Goal: Find specific page/section: Find specific page/section

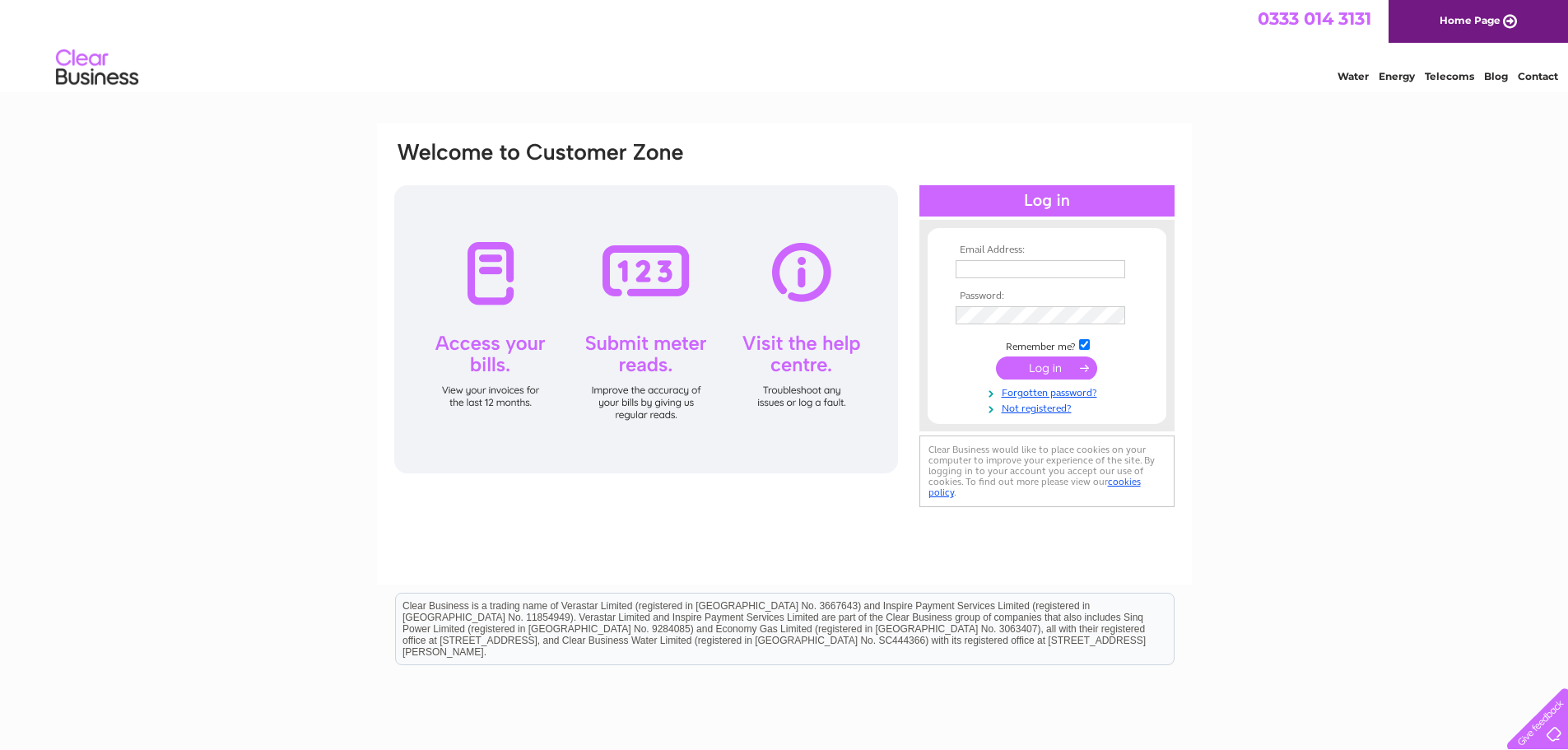
type input "yvonne@regalrubber.co.uk"
click at [1042, 364] on input "submit" at bounding box center [1046, 368] width 101 height 23
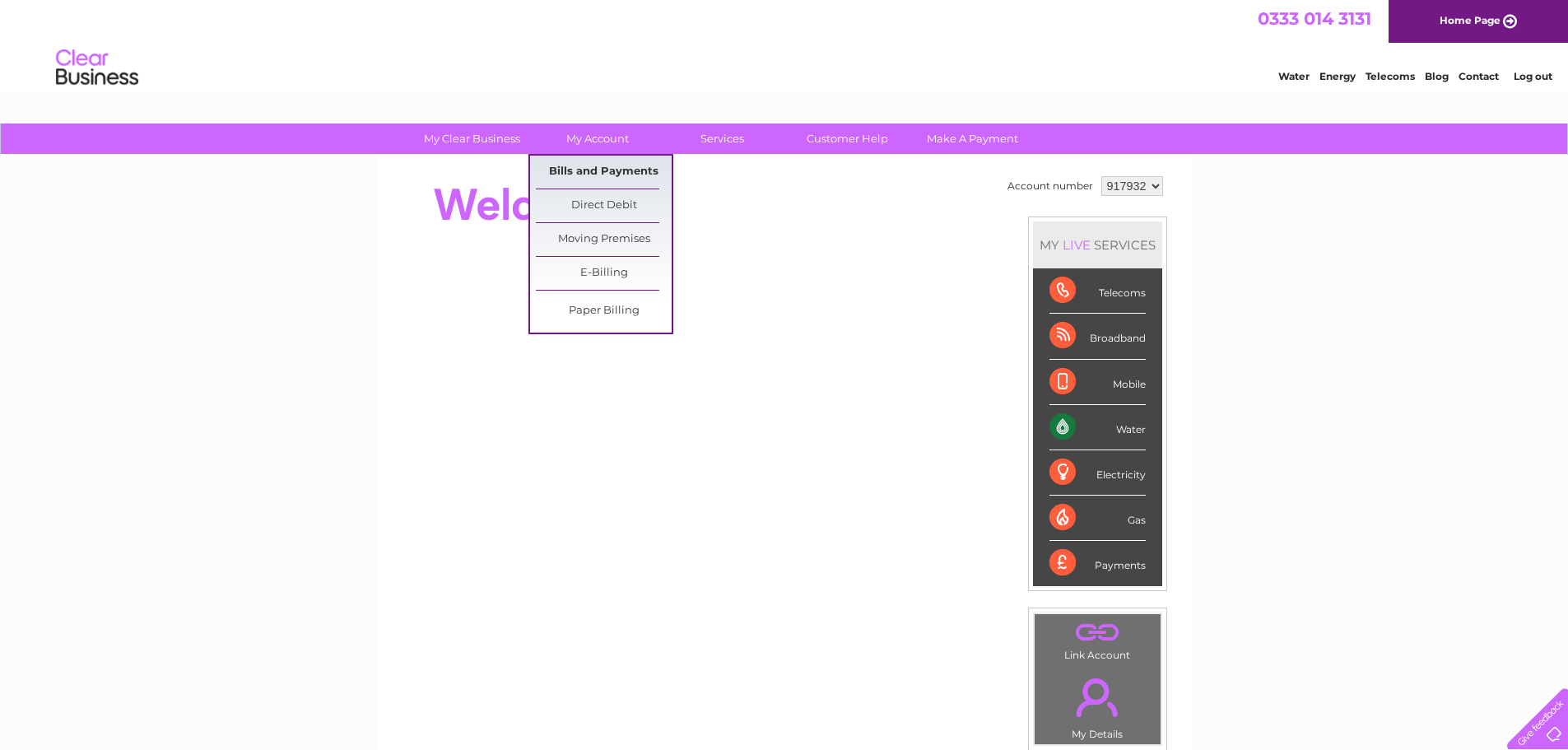
click at [577, 169] on link "Bills and Payments" at bounding box center [604, 171] width 136 height 33
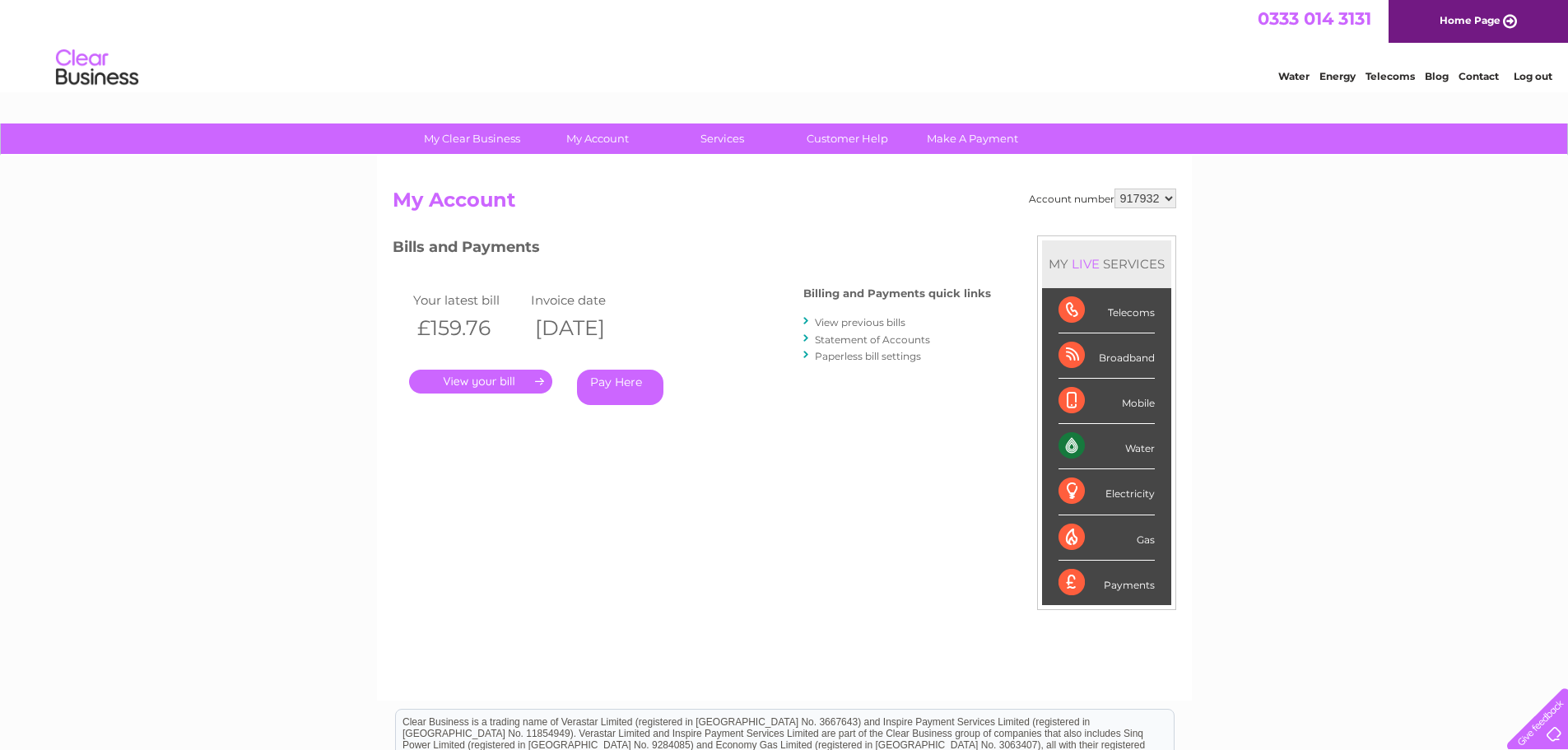
click at [501, 374] on link "." at bounding box center [480, 382] width 143 height 24
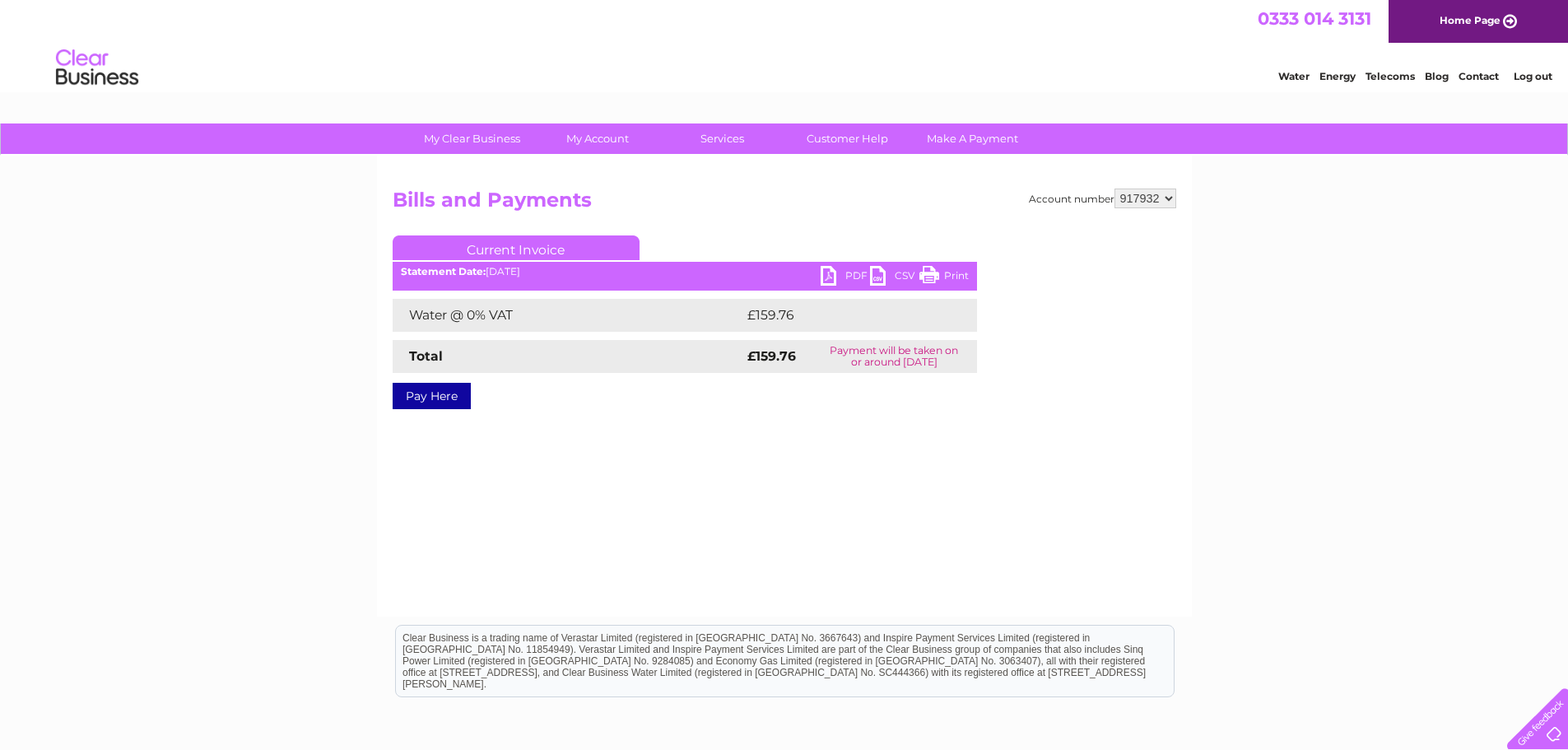
click at [825, 278] on link "PDF" at bounding box center [844, 278] width 49 height 24
